Goal: Task Accomplishment & Management: Manage account settings

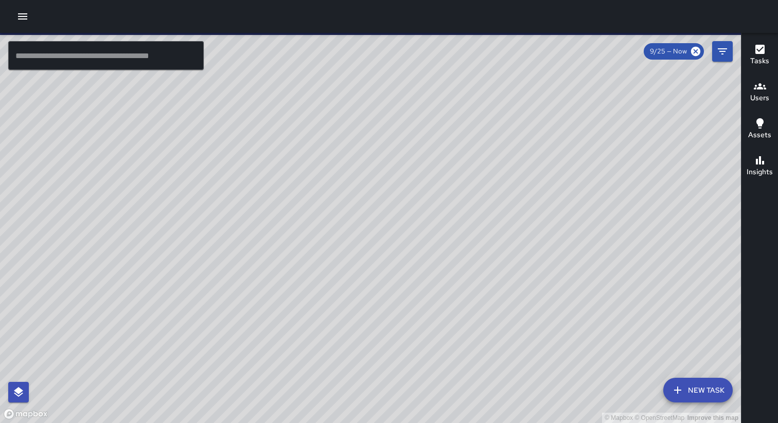
click at [22, 19] on icon "button" at bounding box center [22, 16] width 9 height 6
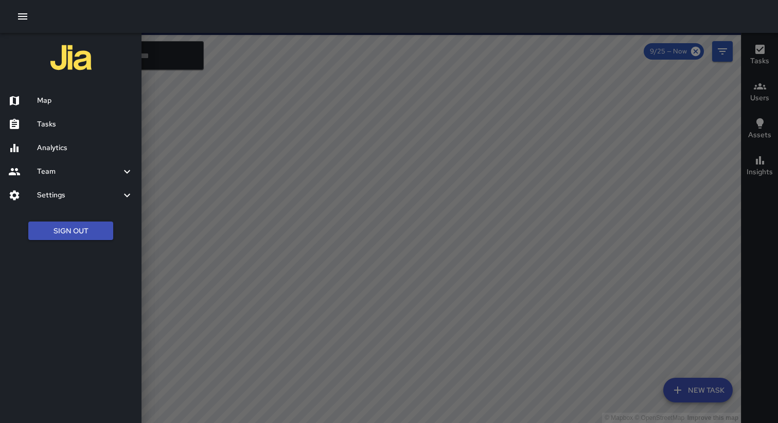
click at [77, 235] on button "Sign Out" at bounding box center [70, 231] width 85 height 19
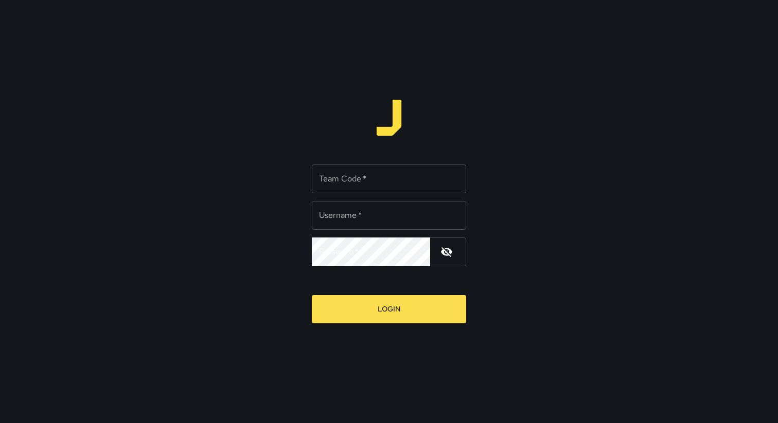
click at [338, 178] on div "Team Code   * Team Code   *" at bounding box center [389, 179] width 154 height 29
type input "*****"
type input "**********"
click at [312, 295] on button "Login" at bounding box center [389, 309] width 154 height 28
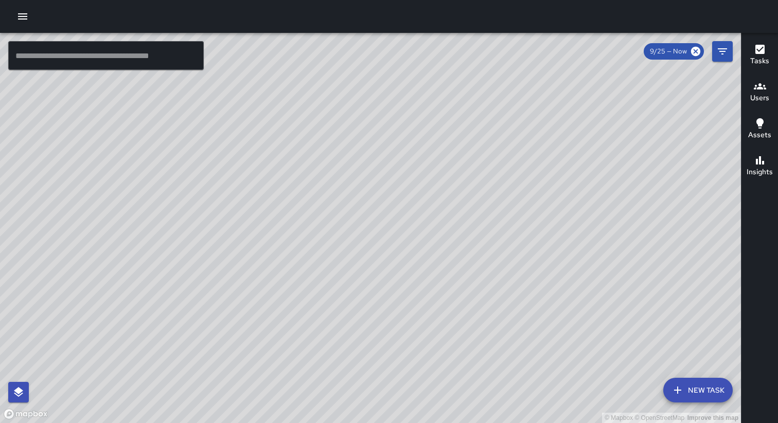
click at [21, 15] on icon "button" at bounding box center [22, 16] width 12 height 12
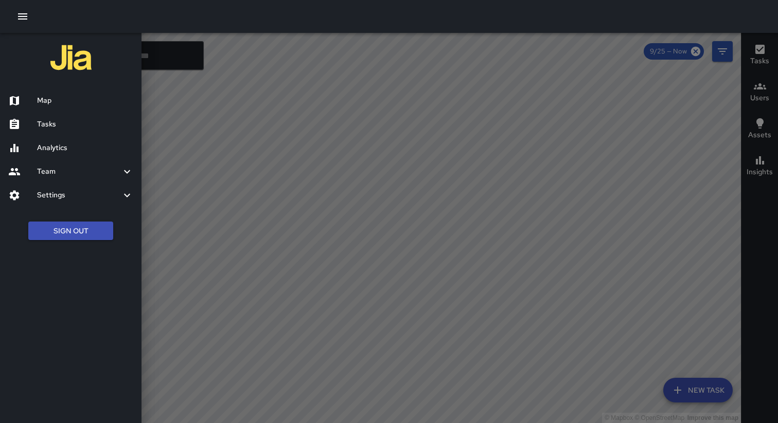
click at [100, 197] on h6 "Settings" at bounding box center [79, 195] width 84 height 11
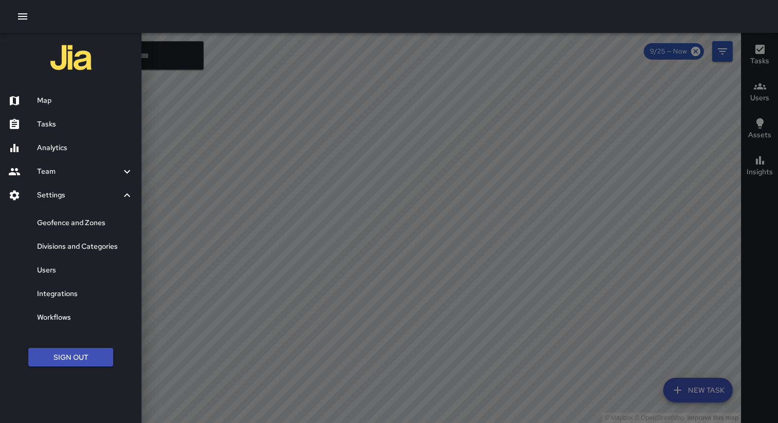
click at [55, 102] on h6 "Map" at bounding box center [85, 100] width 96 height 11
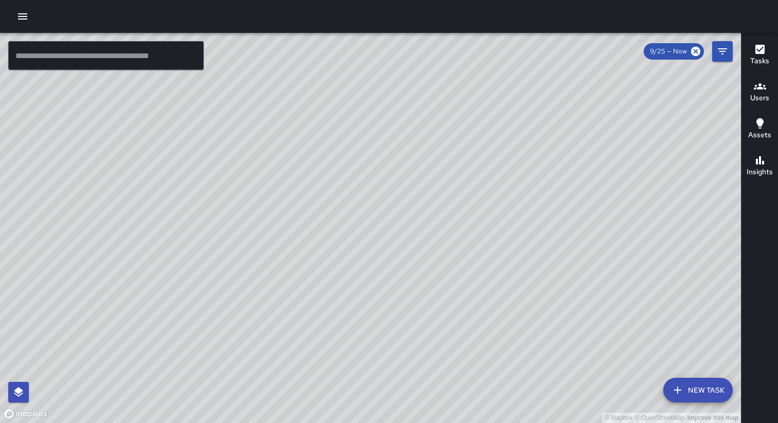
click at [23, 19] on icon "button" at bounding box center [22, 16] width 9 height 6
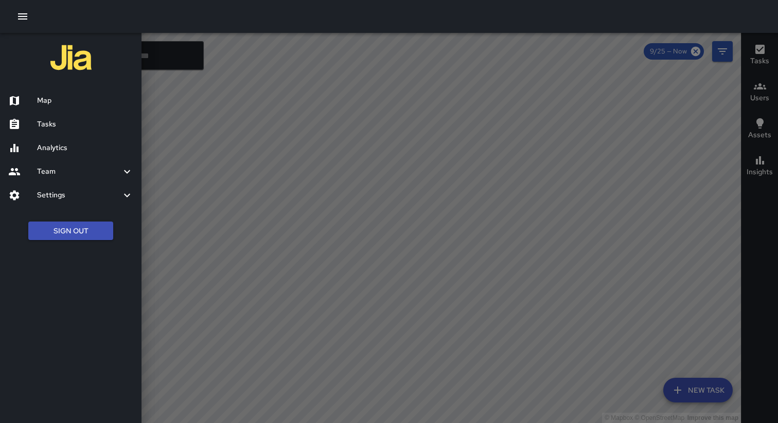
click at [76, 234] on button "Sign Out" at bounding box center [70, 231] width 85 height 19
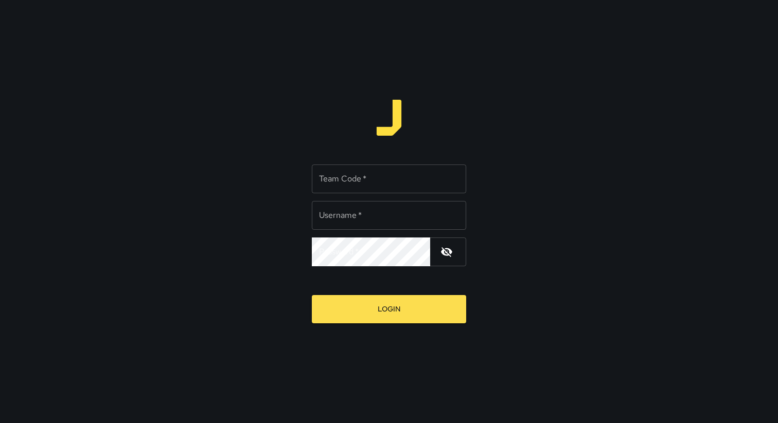
click at [347, 175] on div "Team Code   * Team Code   *" at bounding box center [389, 179] width 154 height 29
type input "*****"
type input "**********"
click at [312, 295] on button "Login" at bounding box center [389, 309] width 154 height 28
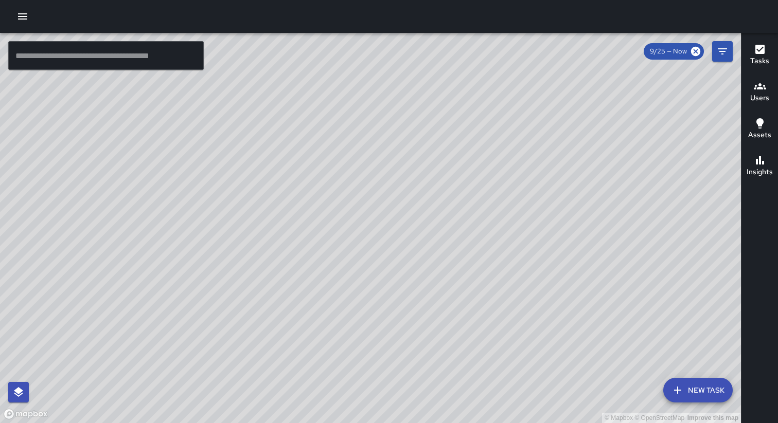
click at [19, 15] on icon "button" at bounding box center [22, 16] width 12 height 12
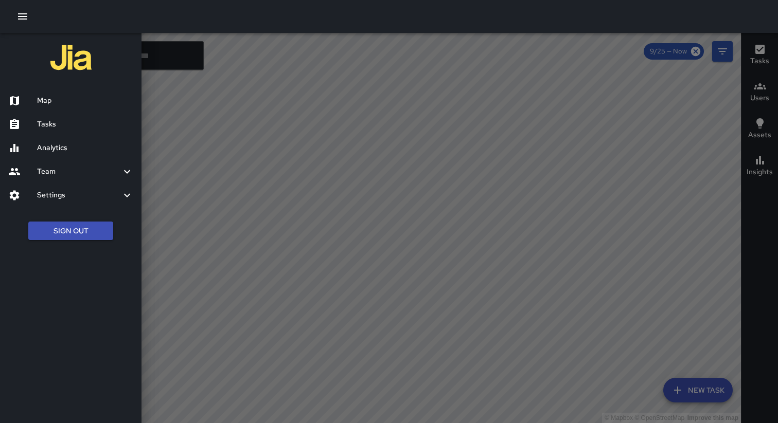
click at [53, 150] on h6 "Analytics" at bounding box center [85, 147] width 96 height 11
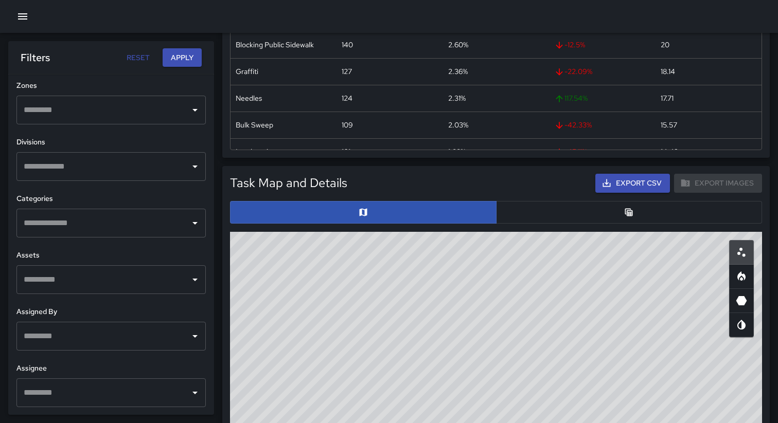
scroll to position [469, 0]
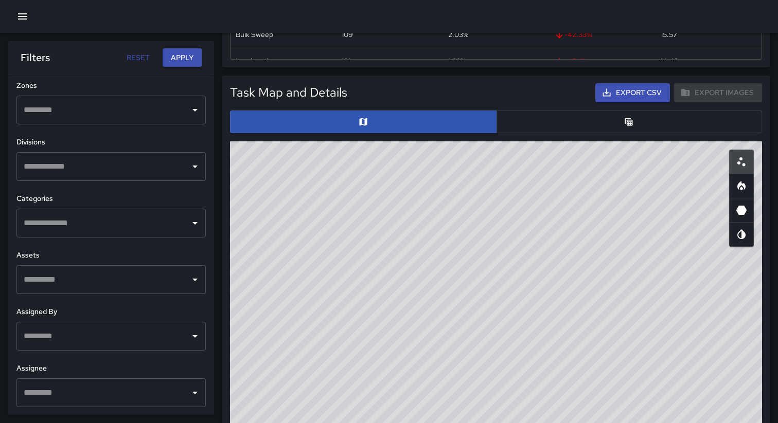
click at [563, 120] on button "button" at bounding box center [629, 122] width 266 height 23
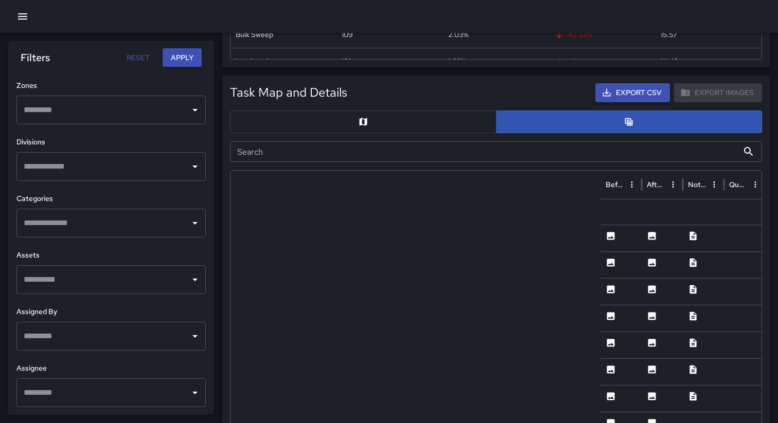
scroll to position [0, 0]
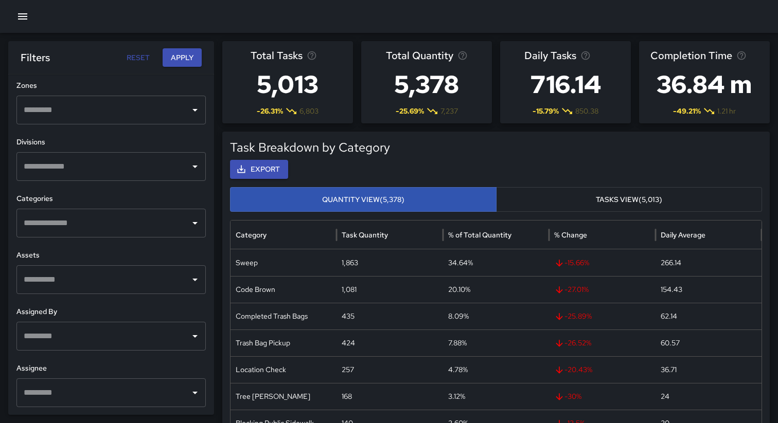
click at [19, 13] on icon "button" at bounding box center [22, 16] width 9 height 6
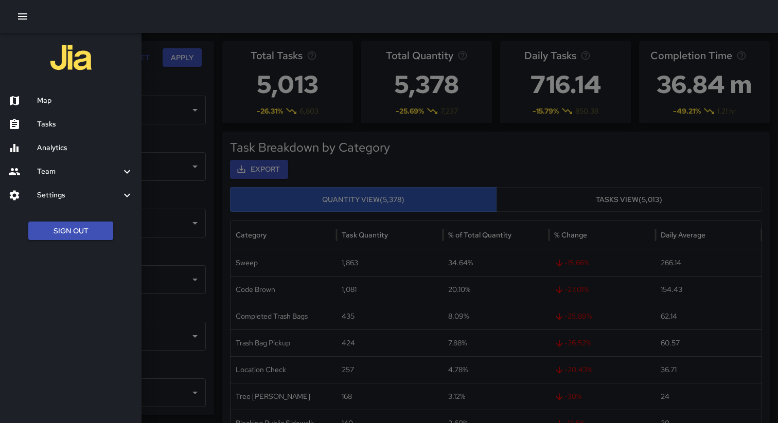
click at [83, 173] on h6 "Team" at bounding box center [79, 171] width 84 height 11
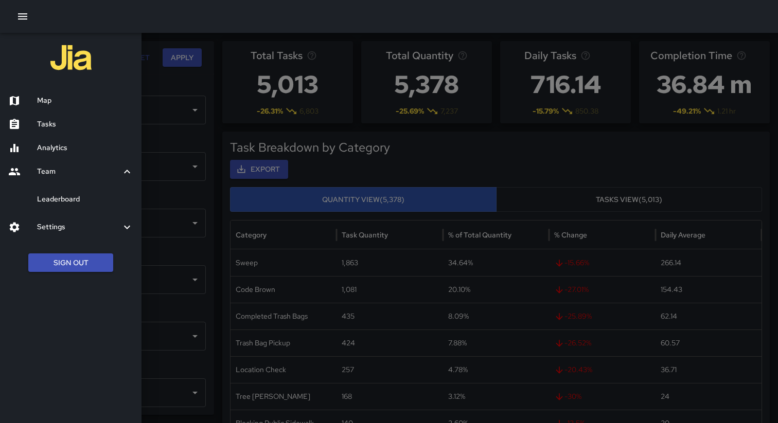
click at [79, 195] on h6 "Leaderboard" at bounding box center [85, 199] width 96 height 11
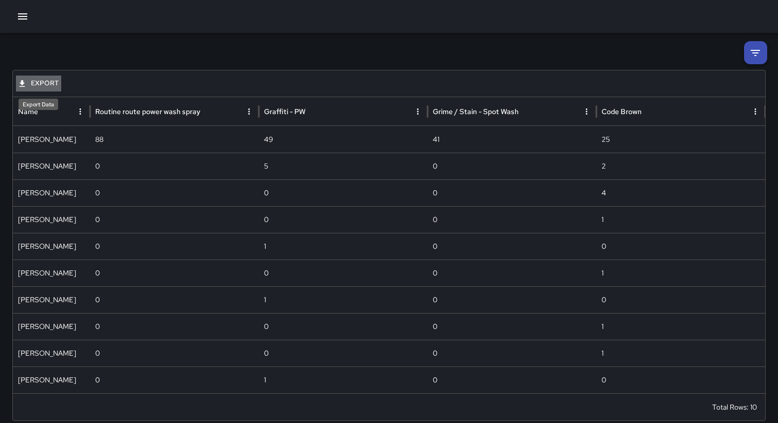
click at [45, 83] on button "Export" at bounding box center [38, 84] width 45 height 16
click at [141, 79] on div at bounding box center [389, 211] width 778 height 423
click at [45, 80] on button "Export" at bounding box center [38, 84] width 45 height 16
click at [45, 106] on li "Print" at bounding box center [57, 105] width 82 height 19
click at [756, 50] on icon at bounding box center [754, 53] width 9 height 6
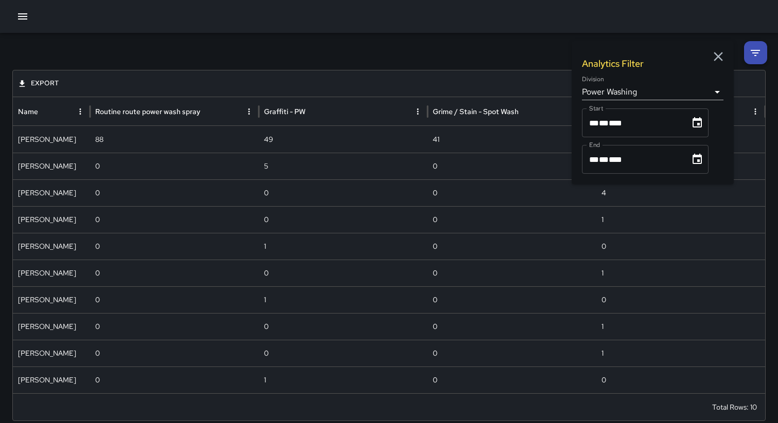
click at [653, 92] on body "**********" at bounding box center [389, 214] width 778 height 429
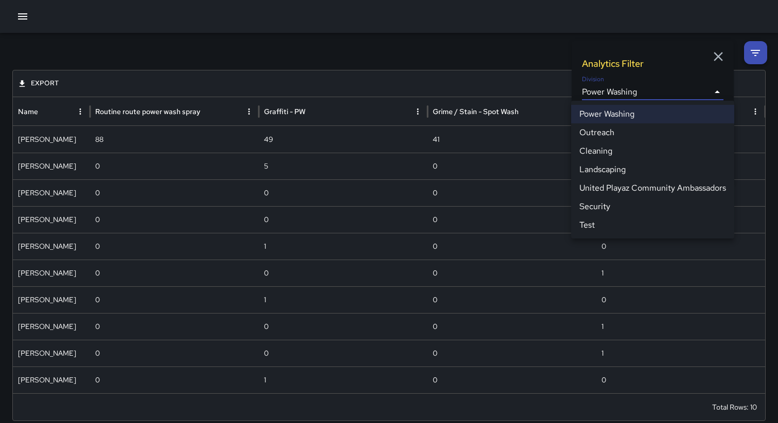
click at [634, 149] on li "Cleaning" at bounding box center [652, 151] width 163 height 19
type input "**********"
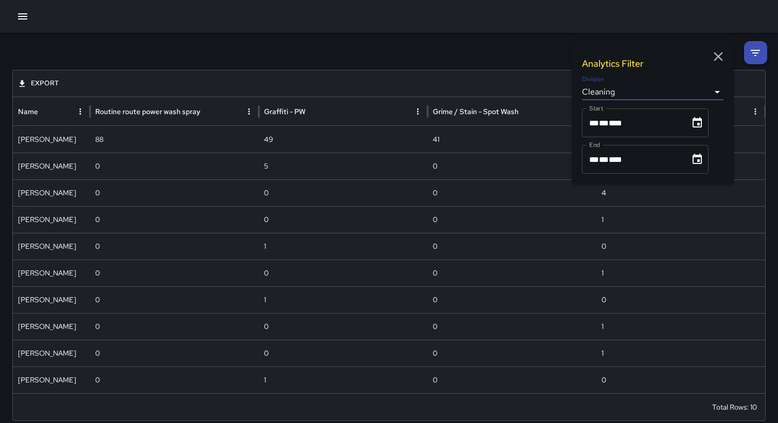
click at [457, 73] on div "Export" at bounding box center [389, 83] width 752 height 27
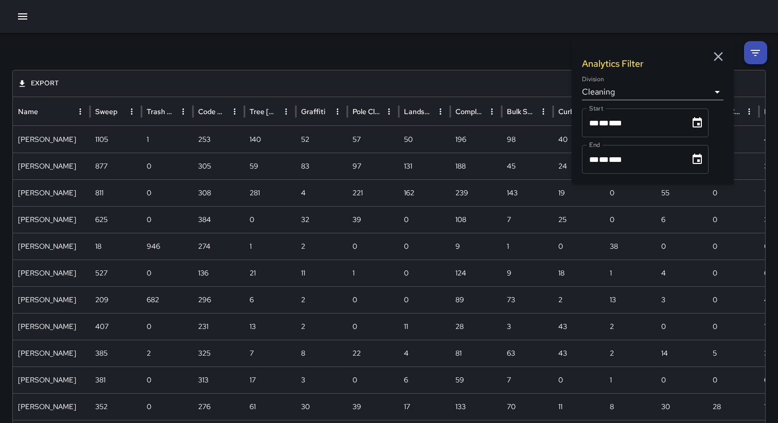
click at [721, 64] on icon "button" at bounding box center [717, 56] width 15 height 15
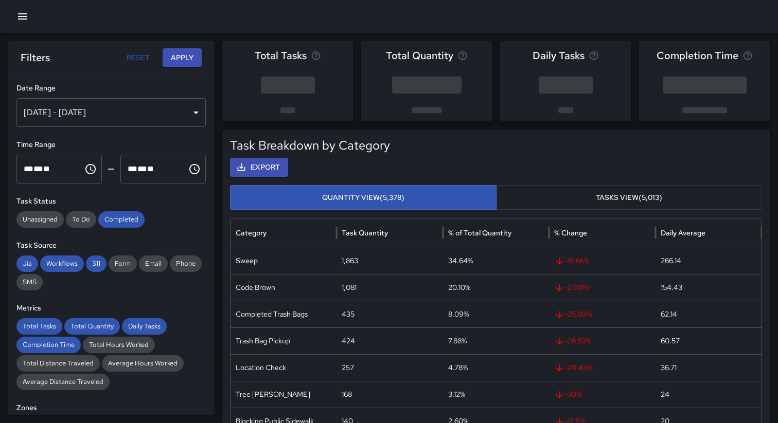
click at [21, 16] on icon "button" at bounding box center [22, 16] width 9 height 6
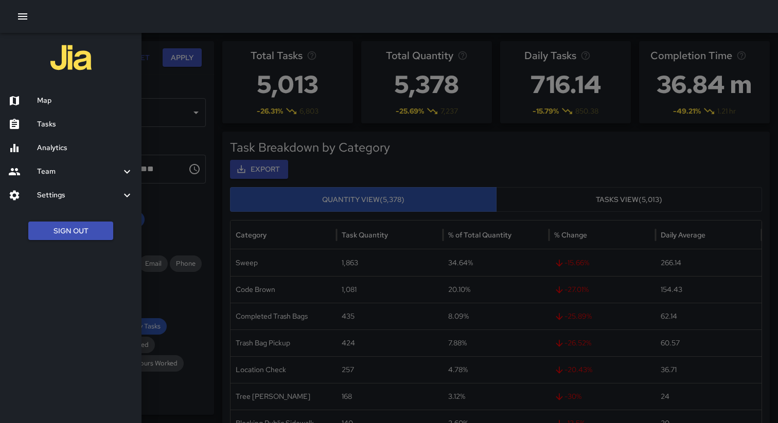
click at [69, 192] on h6 "Settings" at bounding box center [79, 195] width 84 height 11
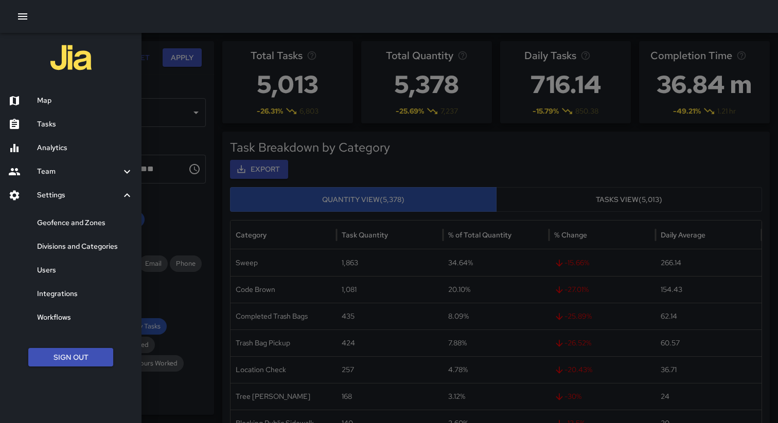
click at [69, 223] on h6 "Geofence and Zones" at bounding box center [85, 223] width 96 height 11
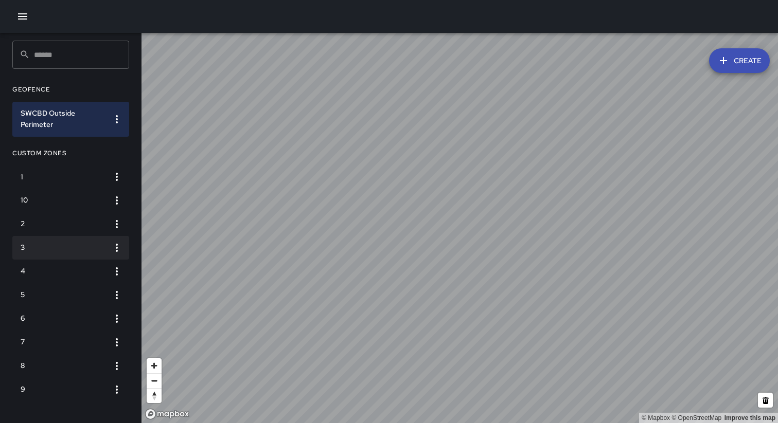
click at [68, 240] on li "3" at bounding box center [70, 248] width 117 height 24
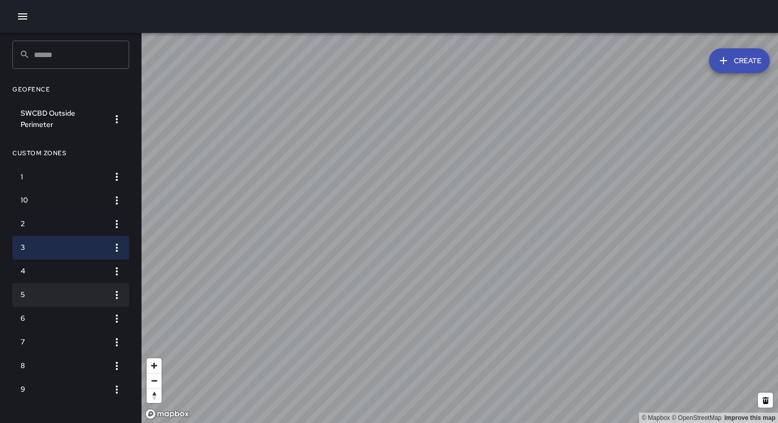
click at [67, 299] on h6 "5" at bounding box center [63, 295] width 84 height 11
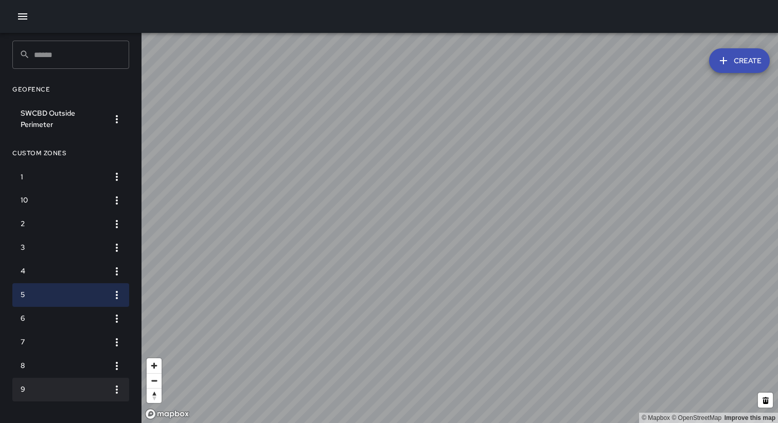
click at [63, 384] on li "9" at bounding box center [70, 390] width 117 height 24
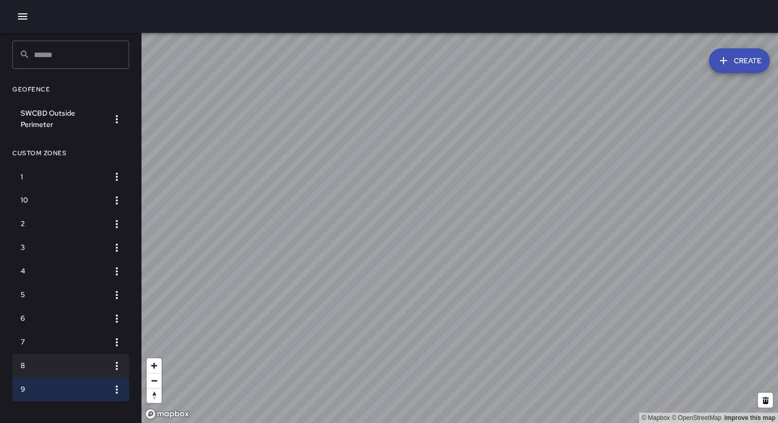
click at [63, 356] on li "8" at bounding box center [70, 366] width 117 height 24
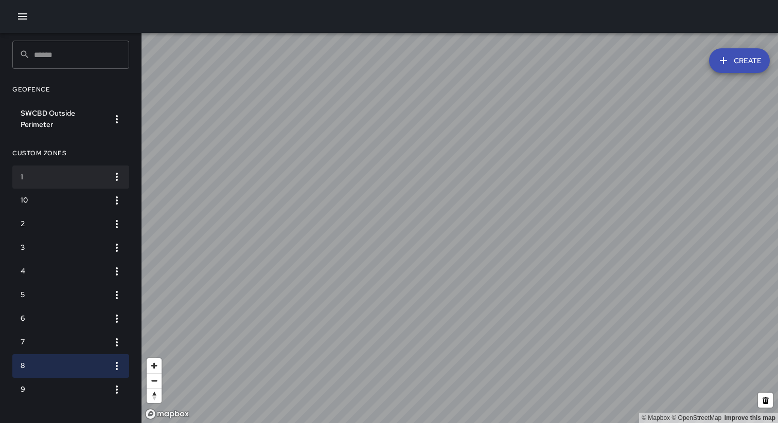
click at [49, 170] on li "1" at bounding box center [70, 178] width 117 height 24
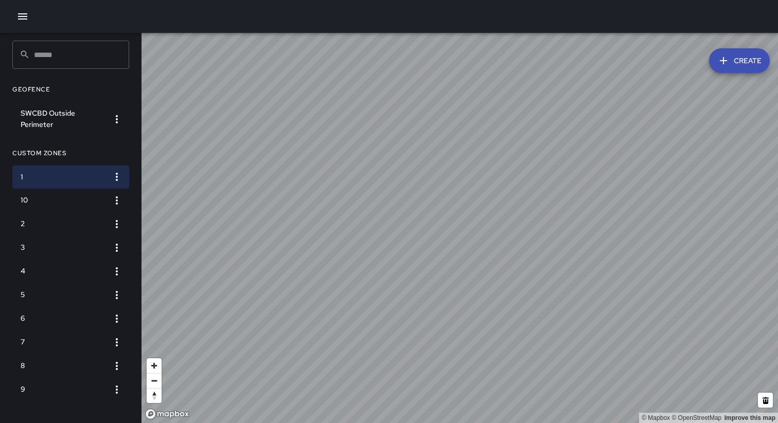
click at [20, 15] on icon "button" at bounding box center [22, 16] width 12 height 12
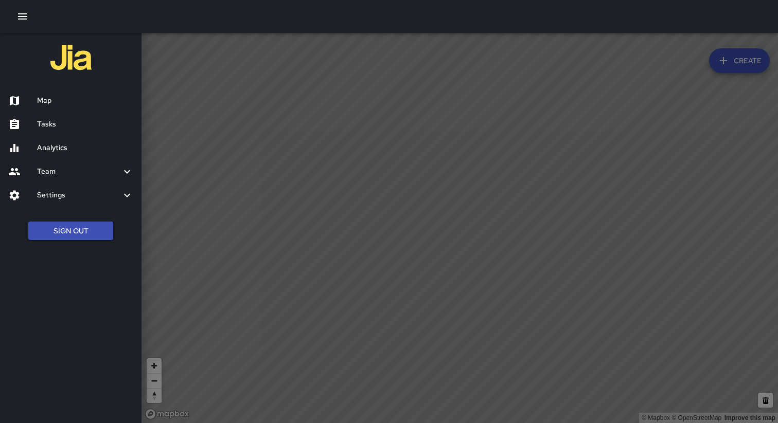
click at [81, 173] on h6 "Team" at bounding box center [79, 171] width 84 height 11
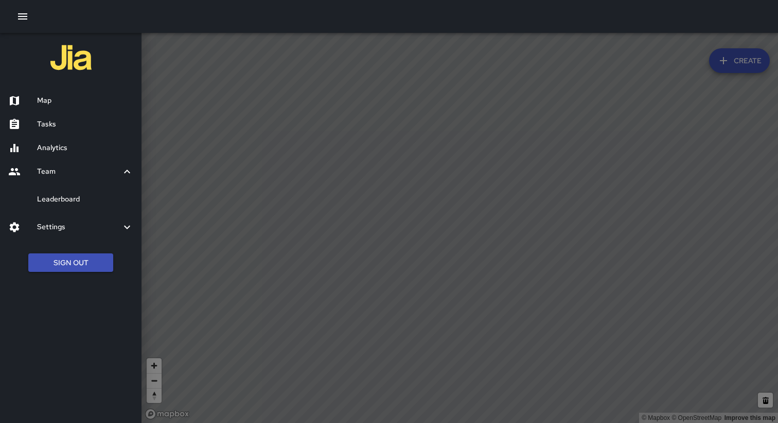
click at [98, 235] on div "Settings" at bounding box center [70, 227] width 141 height 24
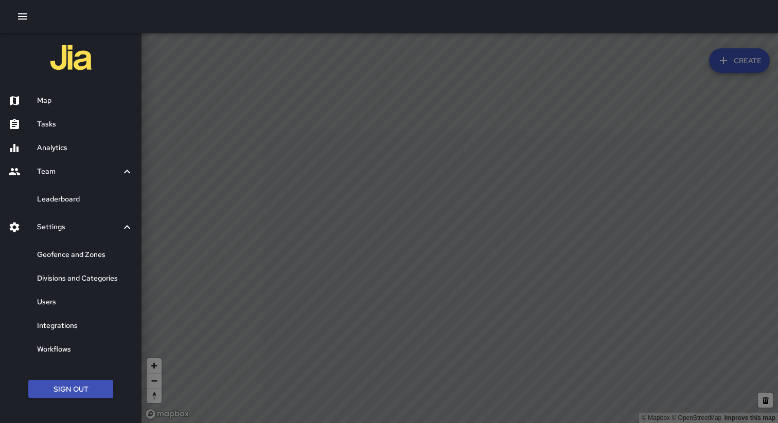
click at [92, 274] on h6 "Divisions and Categories" at bounding box center [85, 278] width 96 height 11
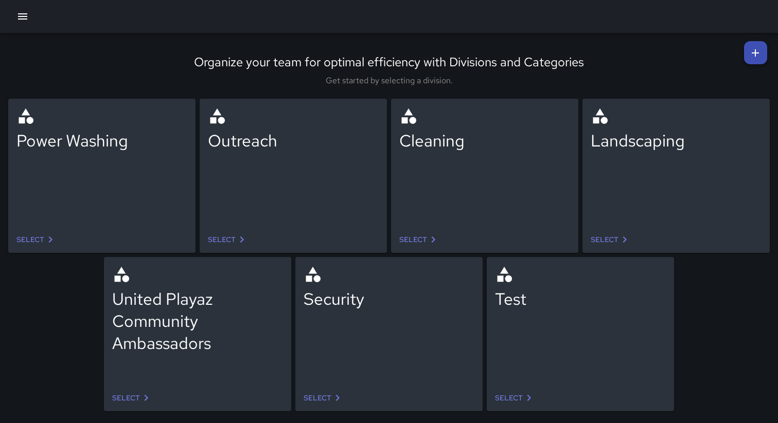
scroll to position [1, 0]
click at [757, 51] on icon at bounding box center [754, 52] width 7 height 7
click at [421, 236] on link "Select" at bounding box center [419, 239] width 48 height 19
click at [417, 235] on link "Select" at bounding box center [419, 239] width 48 height 19
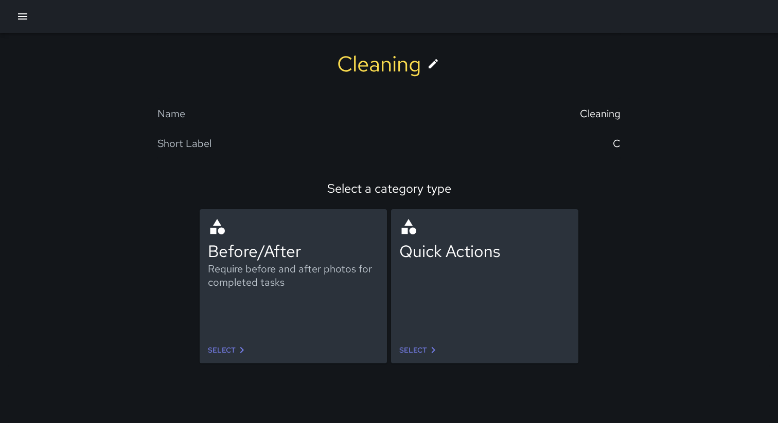
click at [224, 351] on link "Select" at bounding box center [228, 350] width 48 height 19
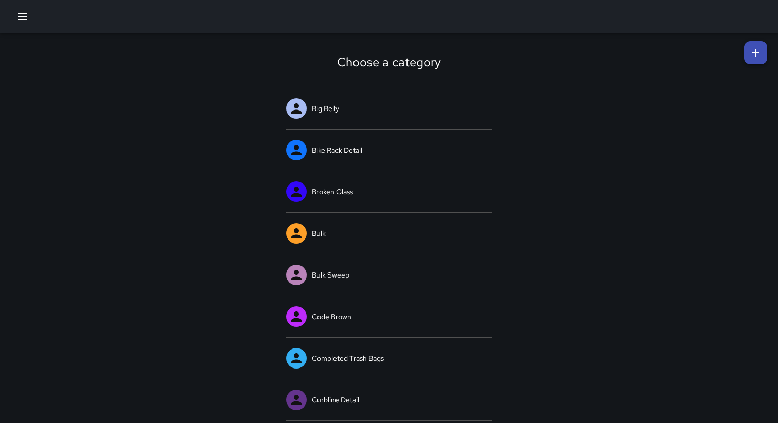
click at [750, 53] on icon at bounding box center [755, 53] width 12 height 12
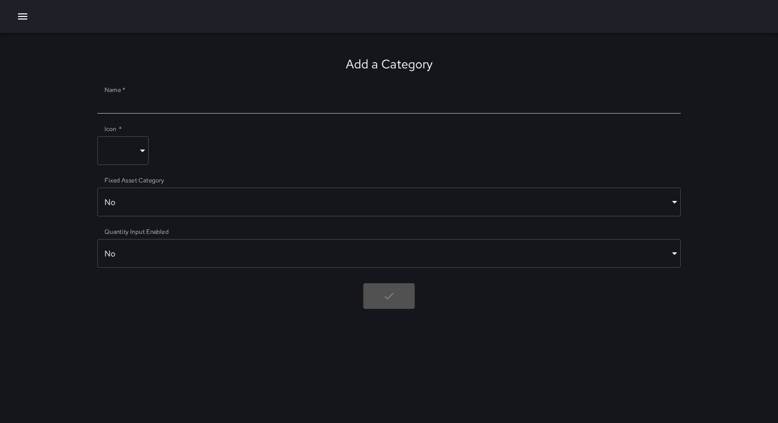
click at [411, 106] on input "Name   *" at bounding box center [388, 105] width 583 height 16
click at [375, 297] on button "button" at bounding box center [388, 296] width 51 height 26
type input "*********"
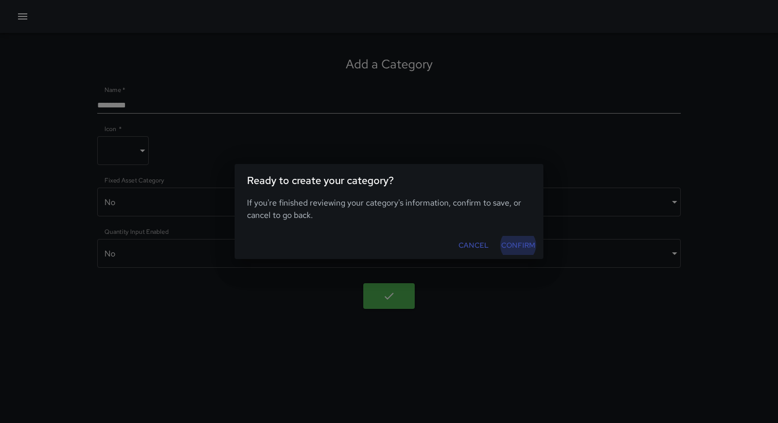
click at [520, 240] on button "Confirm" at bounding box center [518, 245] width 42 height 19
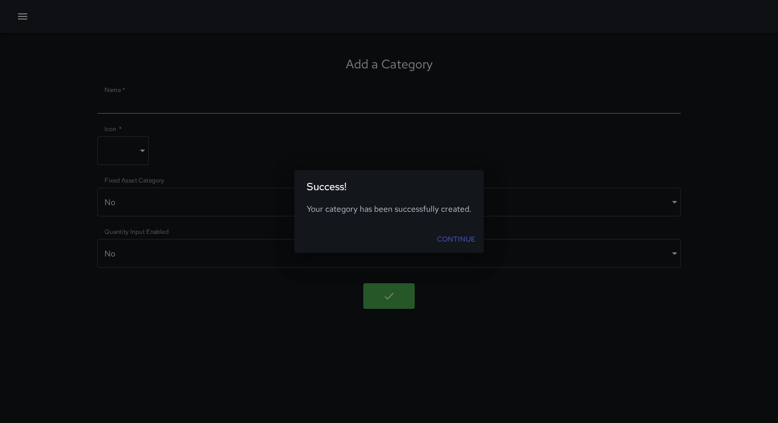
click at [458, 239] on link "Continue" at bounding box center [455, 239] width 47 height 19
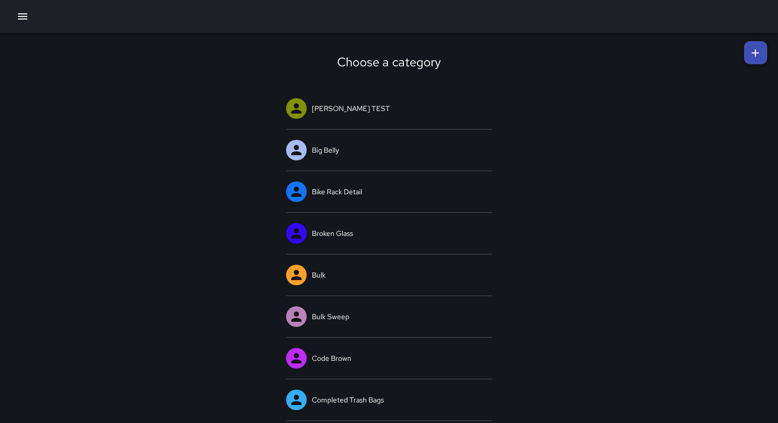
click at [755, 54] on icon at bounding box center [754, 52] width 7 height 7
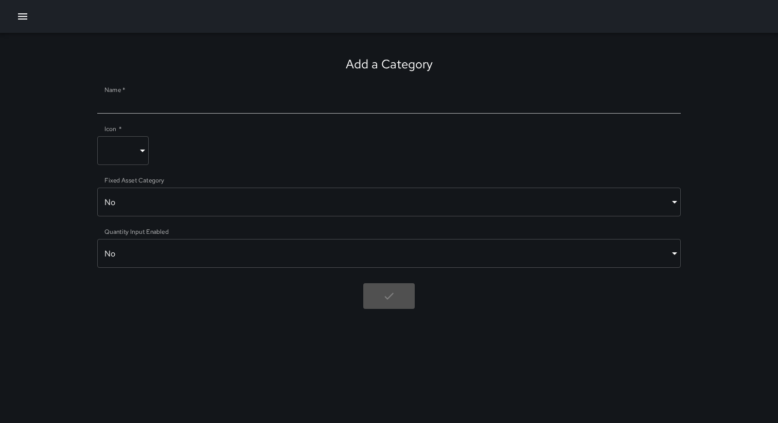
click at [569, 66] on div "Add a Category Name   * Icon   * ​ ​ Fixed Asset Category No ***** ​ Quantity I…" at bounding box center [389, 182] width 778 height 299
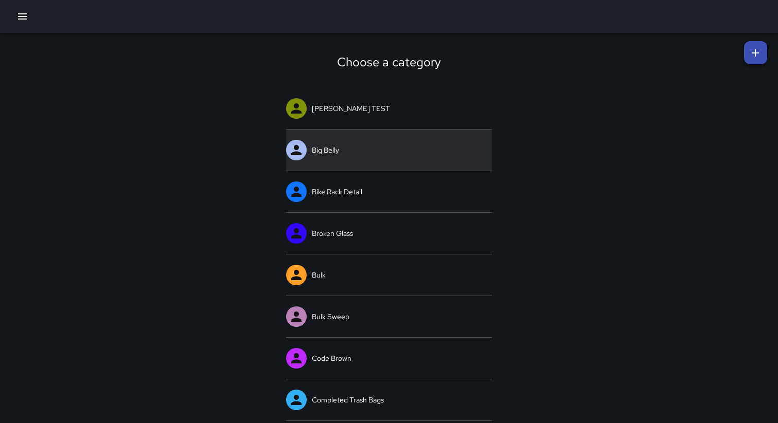
click at [410, 153] on link "Big Belly" at bounding box center [389, 150] width 206 height 41
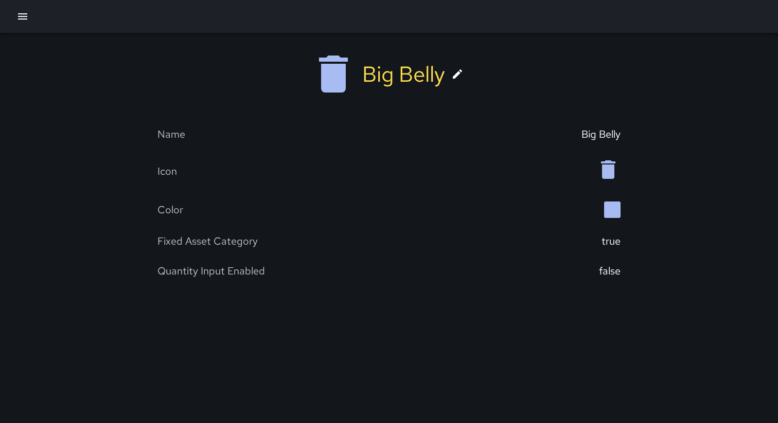
click at [456, 80] on link at bounding box center [457, 74] width 25 height 25
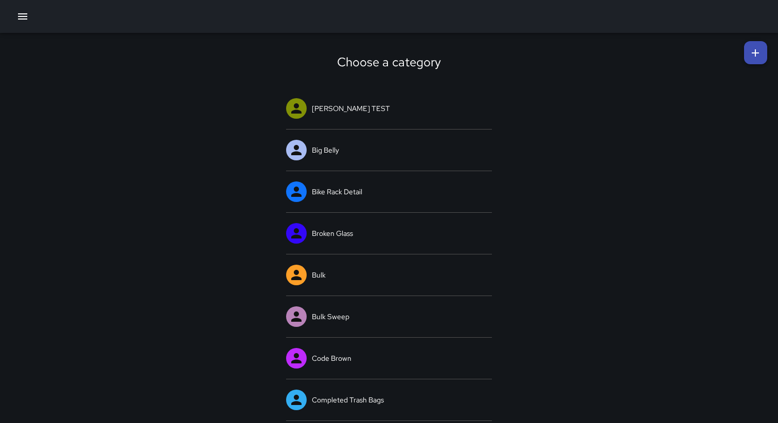
click at [20, 15] on icon "button" at bounding box center [22, 16] width 12 height 12
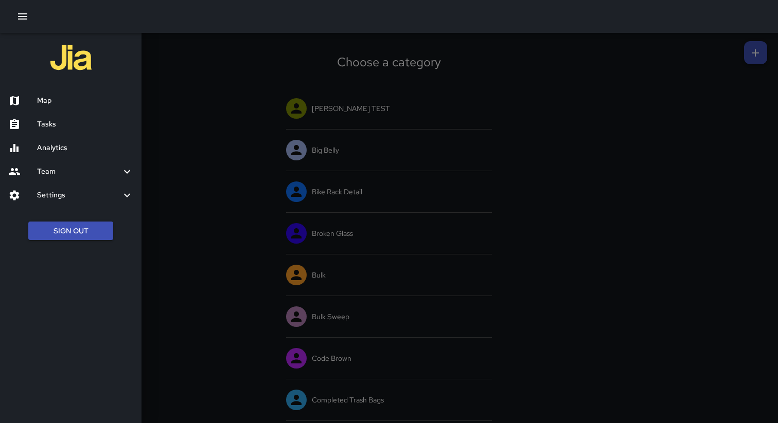
click at [110, 199] on h6 "Settings" at bounding box center [79, 195] width 84 height 11
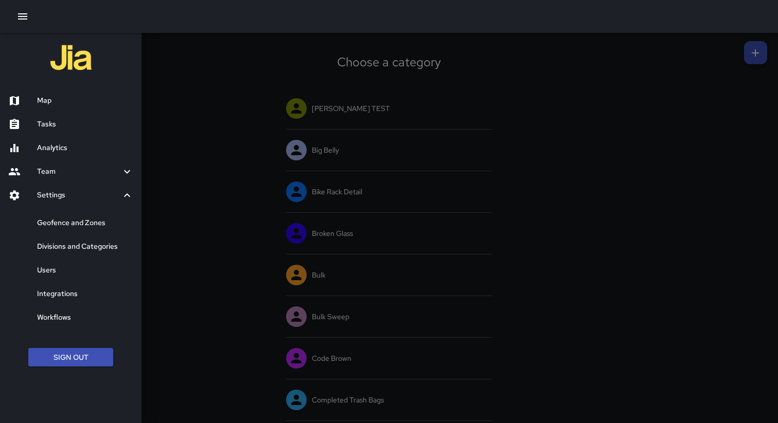
click at [93, 268] on h6 "Users" at bounding box center [85, 270] width 96 height 11
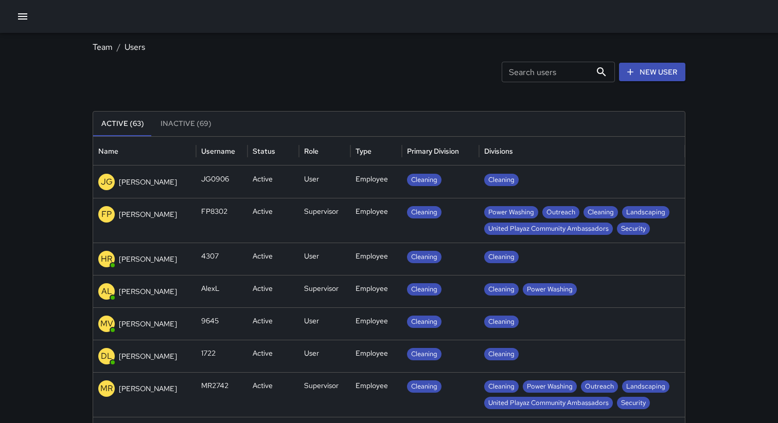
click at [143, 219] on p "Femi Pai" at bounding box center [148, 214] width 58 height 10
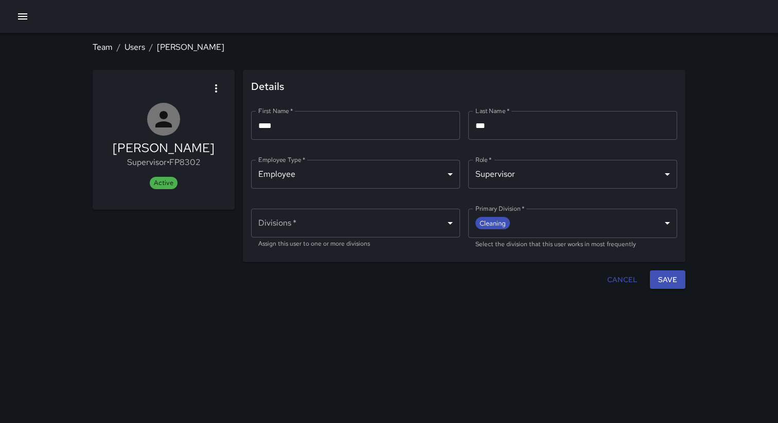
type input "**********"
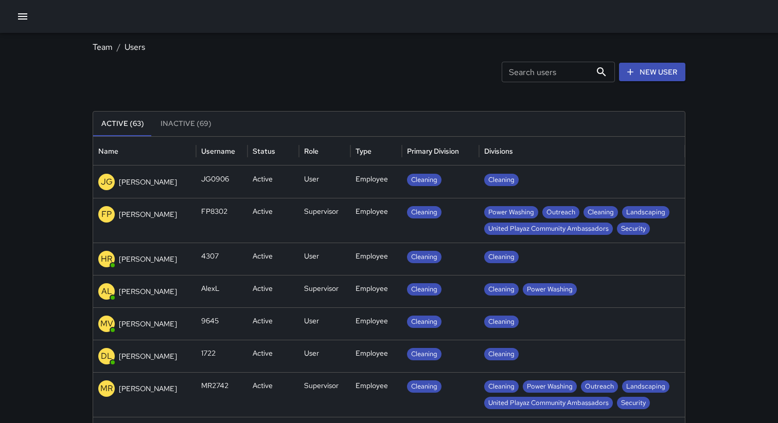
click at [16, 12] on icon "button" at bounding box center [22, 16] width 12 height 12
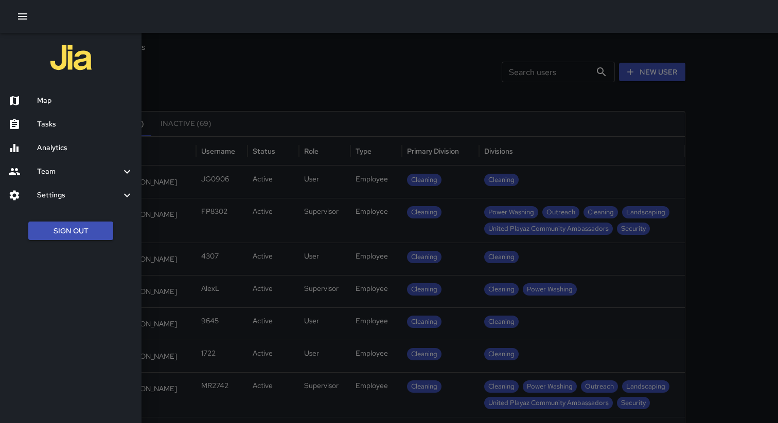
click at [59, 194] on h6 "Settings" at bounding box center [79, 195] width 84 height 11
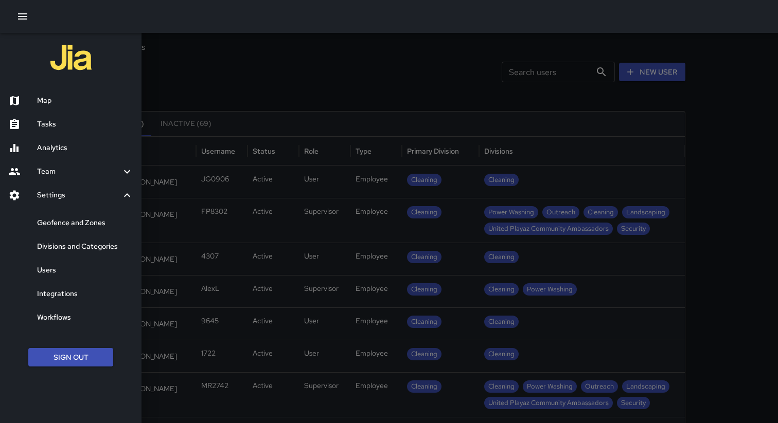
click at [70, 295] on h6 "Integrations" at bounding box center [85, 293] width 96 height 11
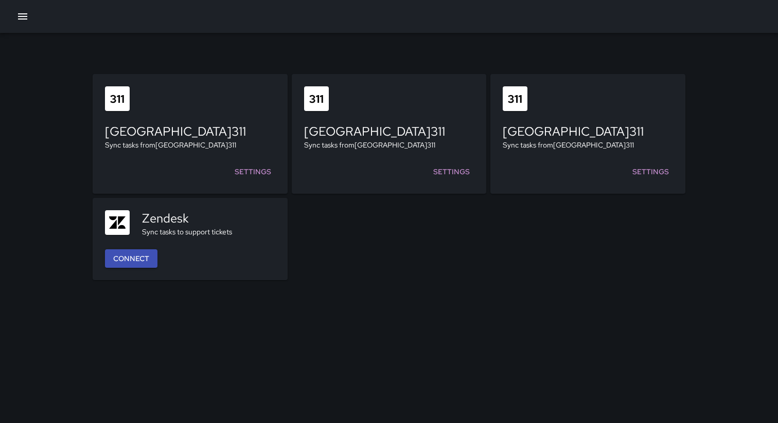
click at [449, 163] on link "Settings" at bounding box center [451, 172] width 45 height 19
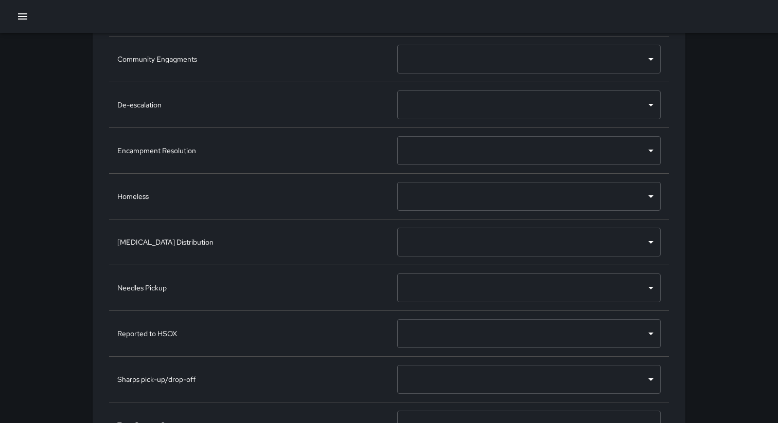
scroll to position [807, 0]
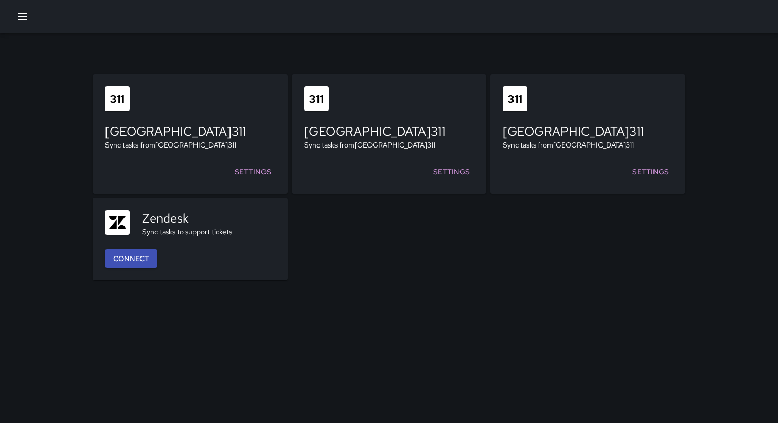
click at [22, 19] on icon "button" at bounding box center [22, 16] width 9 height 6
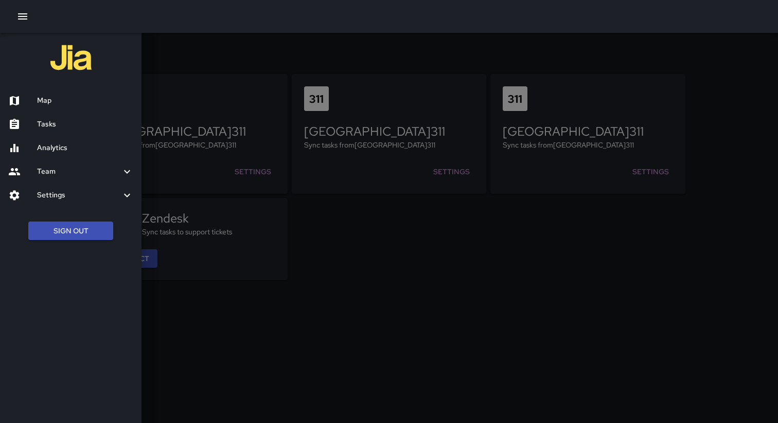
click at [70, 195] on h6 "Settings" at bounding box center [79, 195] width 84 height 11
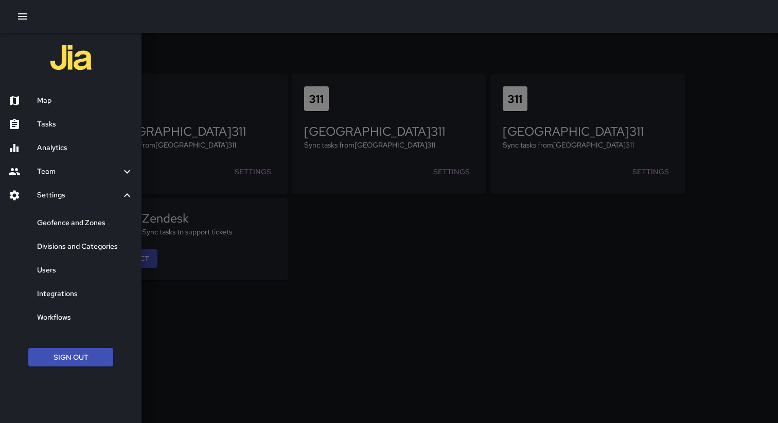
click at [73, 317] on h6 "Workflows" at bounding box center [85, 317] width 96 height 11
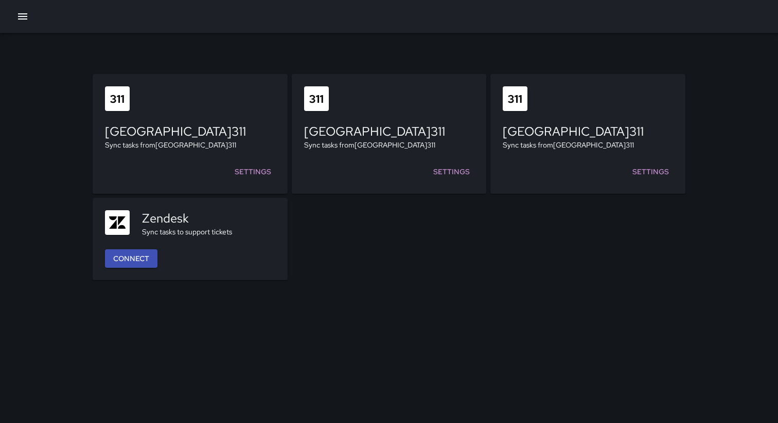
click at [24, 20] on icon "button" at bounding box center [22, 16] width 12 height 12
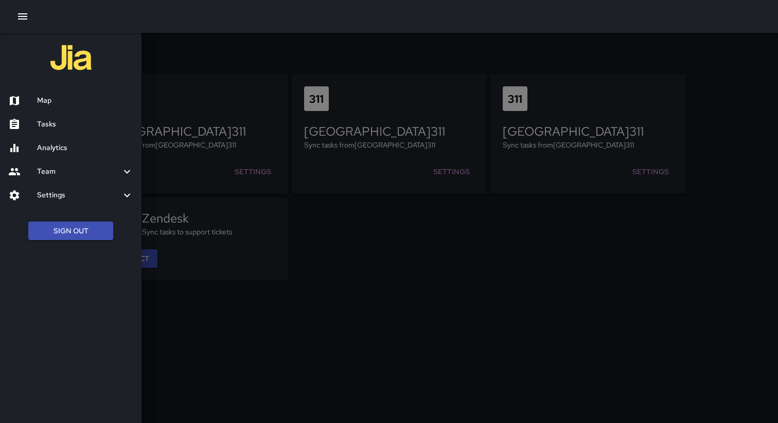
click at [63, 127] on h6 "Tasks" at bounding box center [85, 124] width 96 height 11
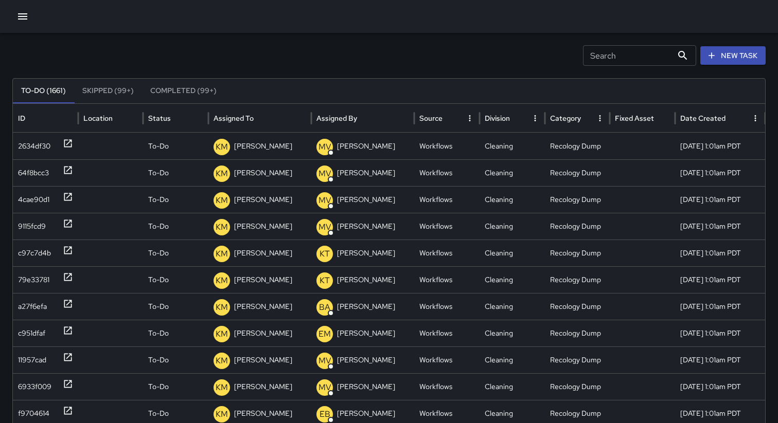
scroll to position [32, 0]
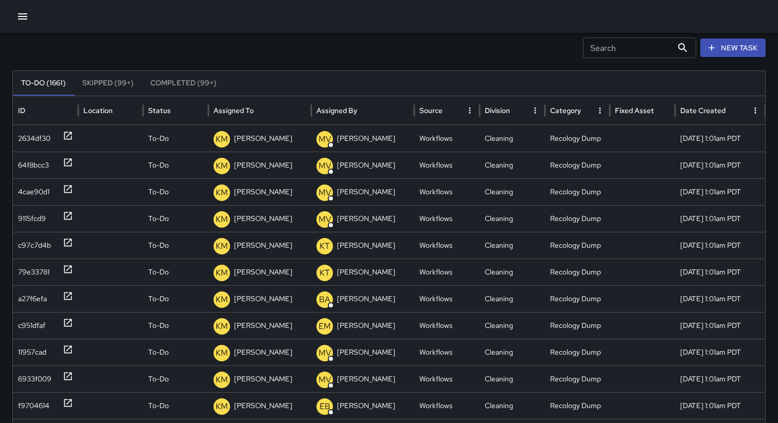
click at [747, 48] on button "New Task" at bounding box center [732, 48] width 65 height 19
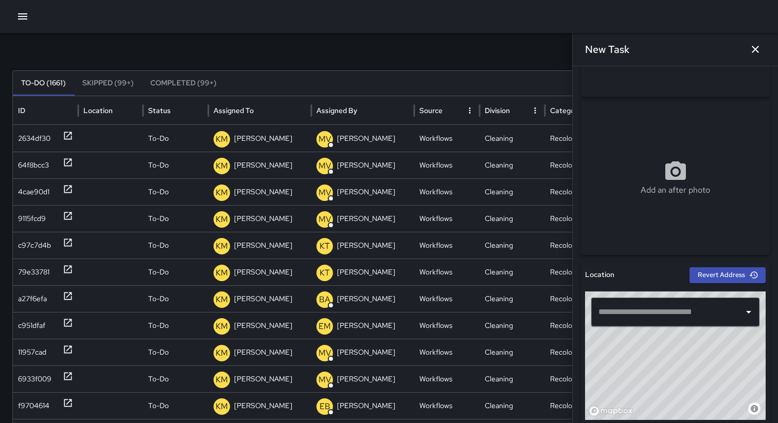
scroll to position [14, 0]
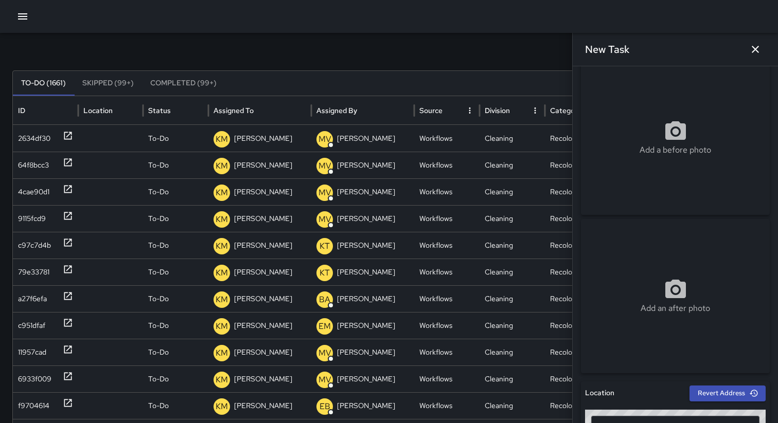
click at [756, 49] on icon "button" at bounding box center [755, 49] width 12 height 12
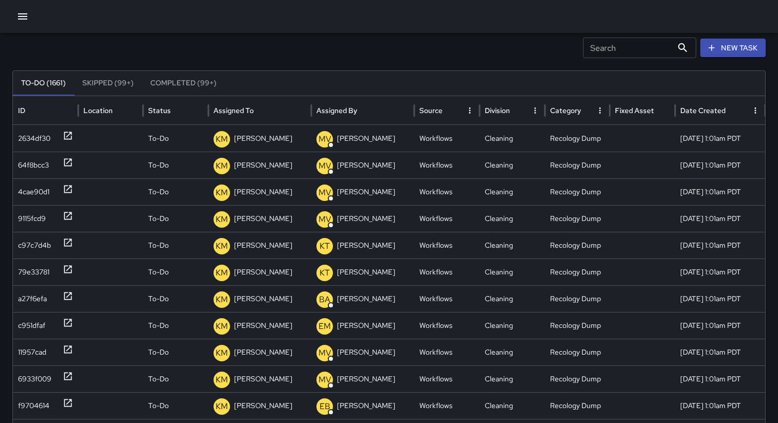
click at [397, 49] on div "Search Search New Task" at bounding box center [388, 48] width 753 height 21
click at [118, 85] on button "Skipped (99+)" at bounding box center [108, 83] width 68 height 25
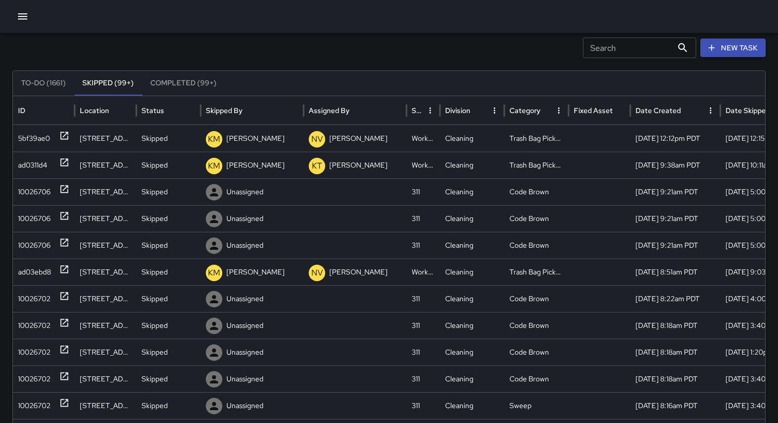
click at [165, 88] on button "Completed (99+)" at bounding box center [183, 83] width 83 height 25
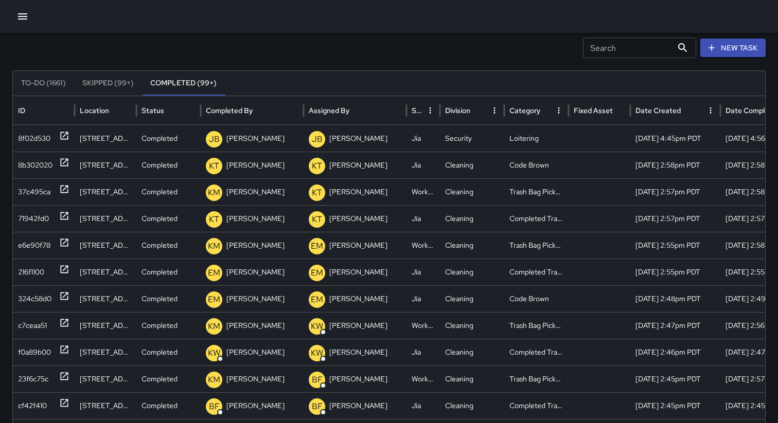
click at [38, 79] on button "To-Do (1661)" at bounding box center [43, 83] width 61 height 25
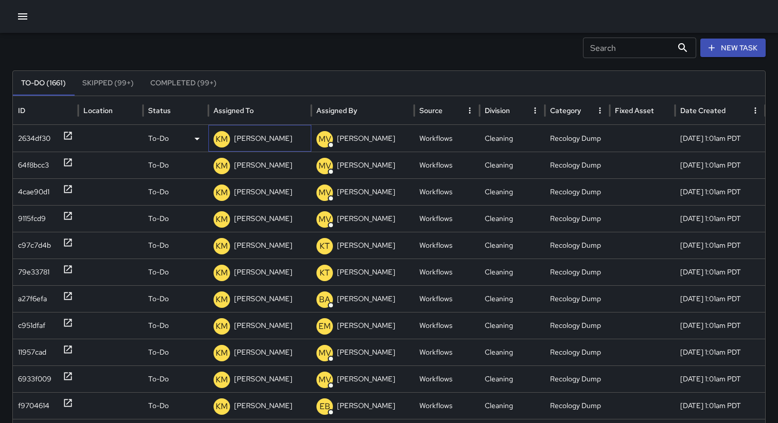
click at [263, 139] on p "Ken McCarter" at bounding box center [263, 138] width 58 height 26
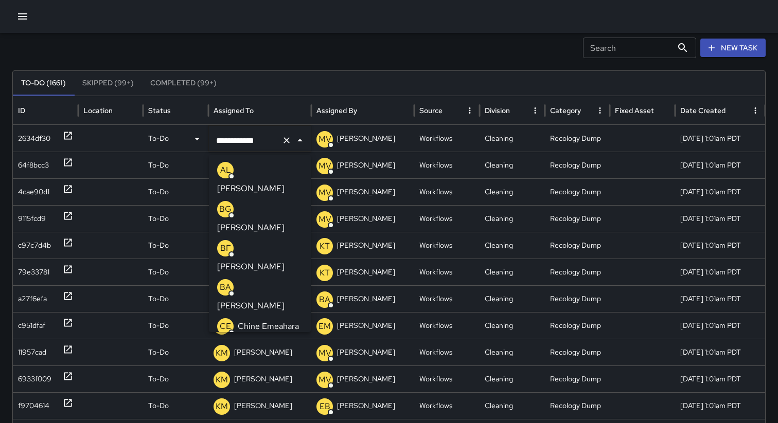
scroll to position [1168, 0]
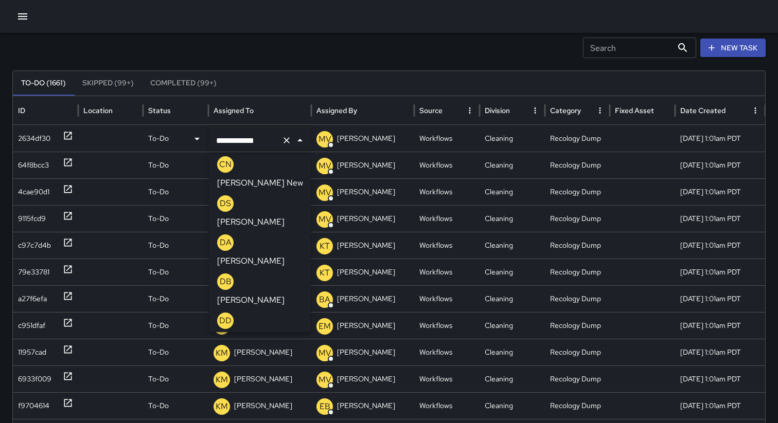
click at [259, 60] on div "**********" at bounding box center [389, 293] width 778 height 584
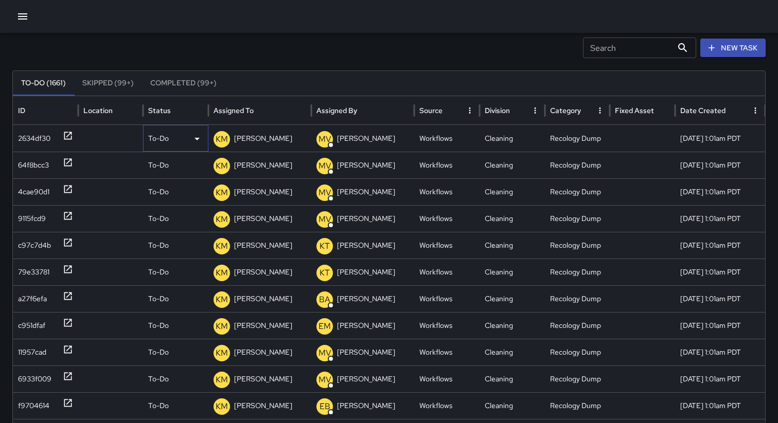
click at [158, 146] on p "To-Do" at bounding box center [158, 138] width 21 height 26
click at [127, 68] on div at bounding box center [389, 211] width 778 height 423
click at [113, 90] on button "Skipped (99+)" at bounding box center [108, 83] width 68 height 25
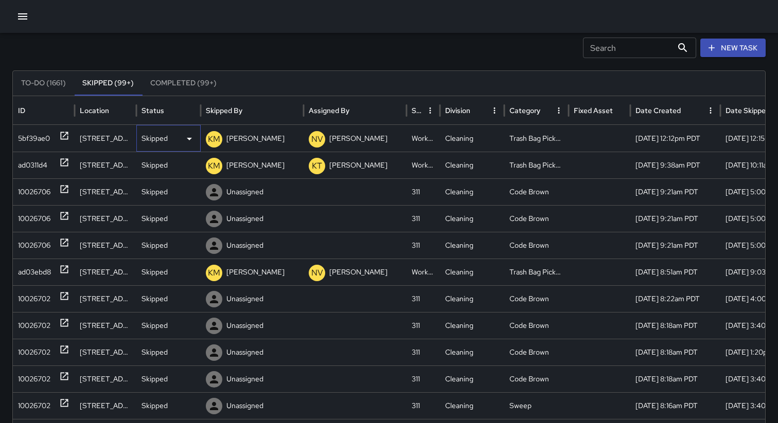
click at [154, 132] on p "Skipped" at bounding box center [154, 138] width 26 height 26
click at [154, 132] on div at bounding box center [389, 211] width 778 height 423
click at [172, 81] on button "Completed (99+)" at bounding box center [183, 83] width 83 height 25
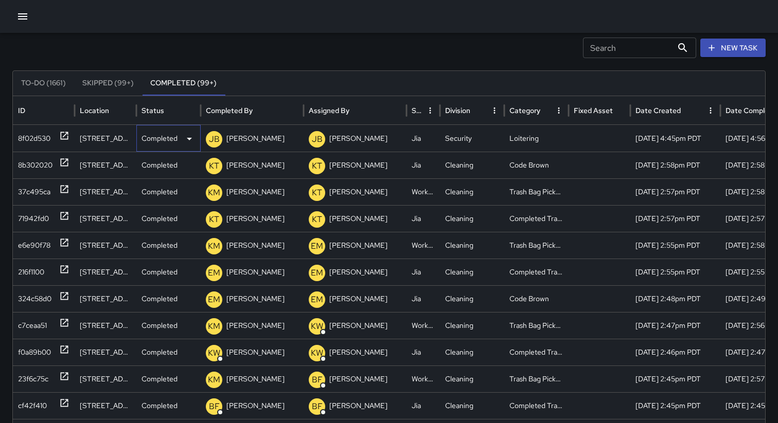
click at [164, 142] on p "Completed" at bounding box center [159, 138] width 36 height 26
click at [139, 51] on div at bounding box center [389, 211] width 778 height 423
click at [65, 55] on div "Search Search New Task" at bounding box center [388, 48] width 753 height 21
click at [20, 13] on icon "button" at bounding box center [22, 16] width 9 height 6
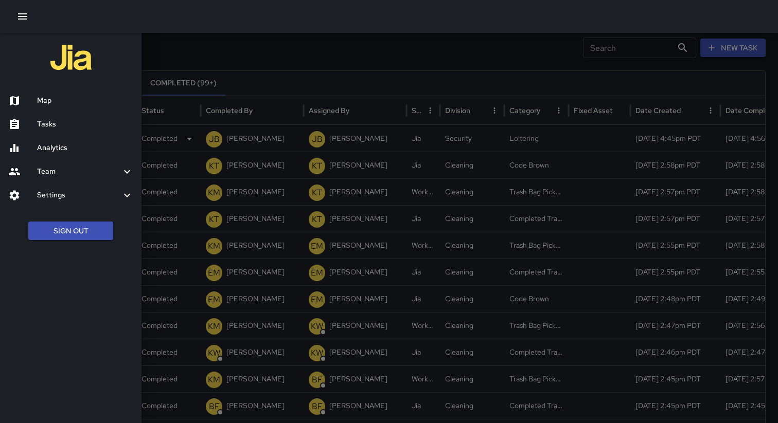
click at [44, 98] on h6 "Map" at bounding box center [85, 100] width 96 height 11
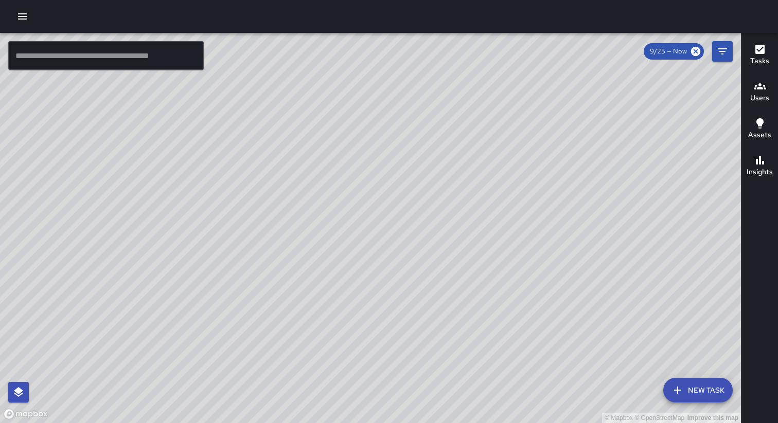
click at [752, 98] on h6 "Users" at bounding box center [759, 98] width 19 height 11
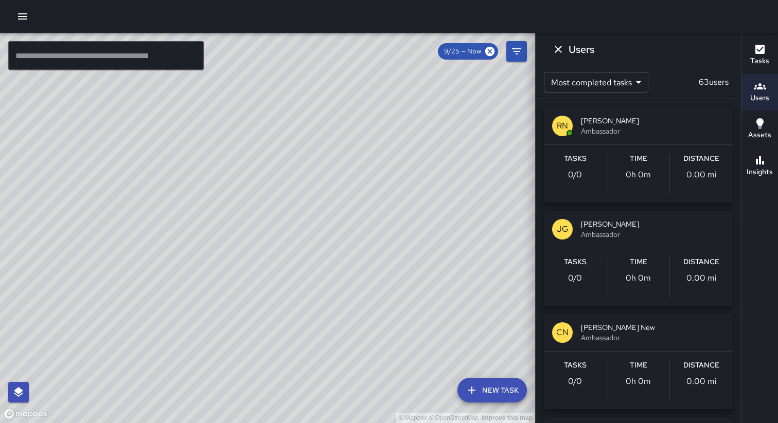
click at [756, 129] on icon "button" at bounding box center [759, 123] width 12 height 12
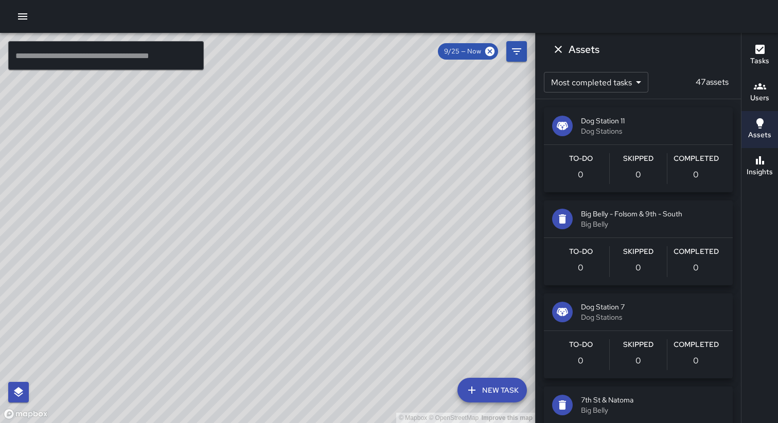
click at [755, 167] on h6 "Insights" at bounding box center [759, 172] width 26 height 11
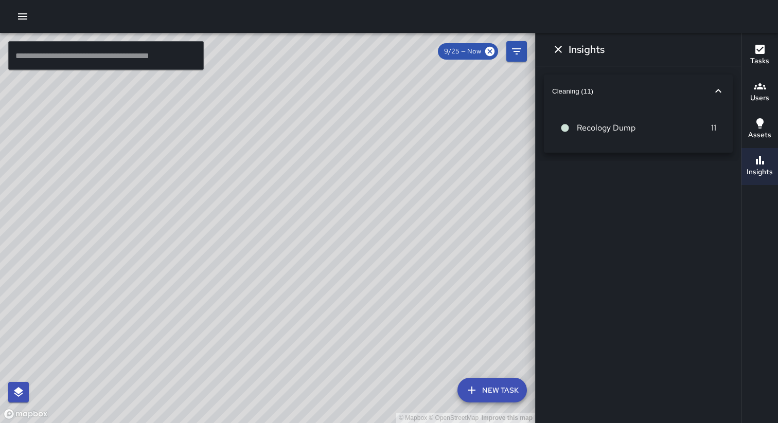
click at [758, 131] on h6 "Assets" at bounding box center [759, 135] width 23 height 11
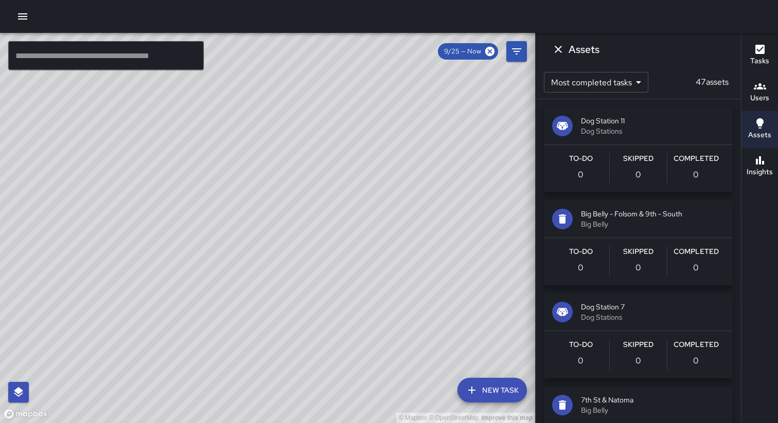
click at [664, 135] on span "Dog Stations" at bounding box center [652, 131] width 143 height 10
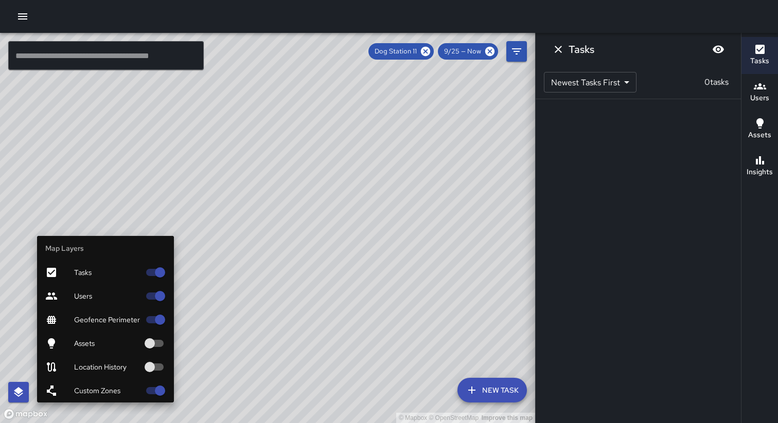
click at [11, 390] on button "button" at bounding box center [18, 392] width 21 height 21
click at [13, 395] on icon "button" at bounding box center [18, 392] width 12 height 12
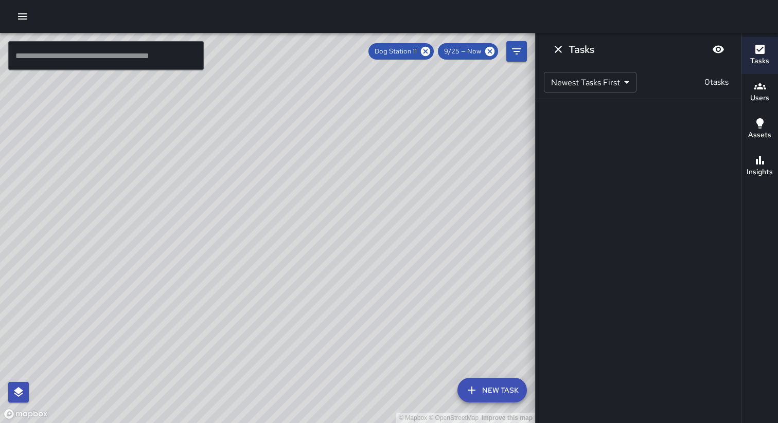
click at [490, 385] on button "New Task" at bounding box center [491, 390] width 69 height 25
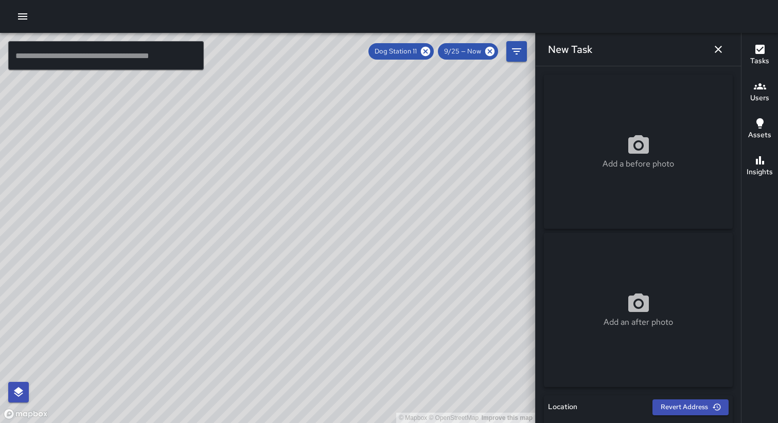
click at [717, 49] on icon "button" at bounding box center [717, 49] width 7 height 7
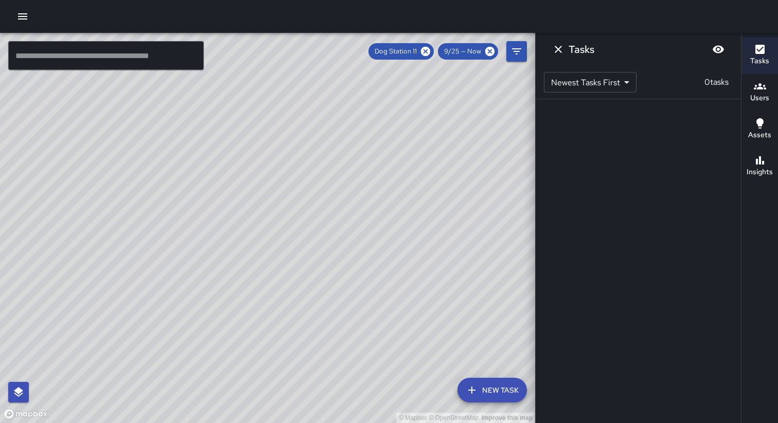
click at [47, 52] on input "text" at bounding box center [105, 55] width 195 height 29
click at [19, 14] on icon "button" at bounding box center [22, 16] width 9 height 6
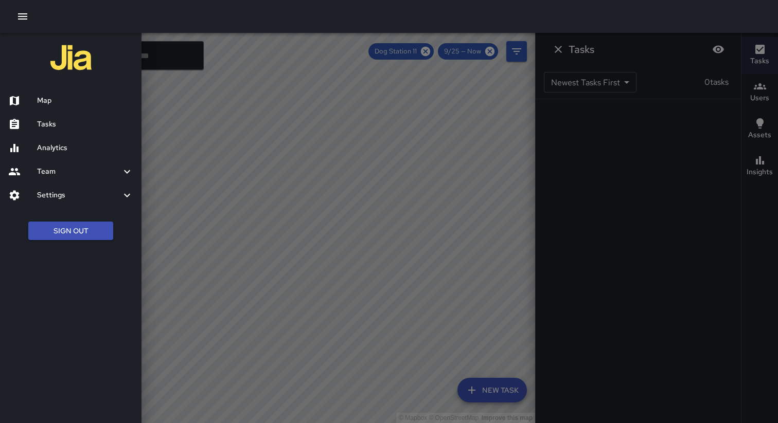
click at [62, 150] on h6 "Analytics" at bounding box center [85, 147] width 96 height 11
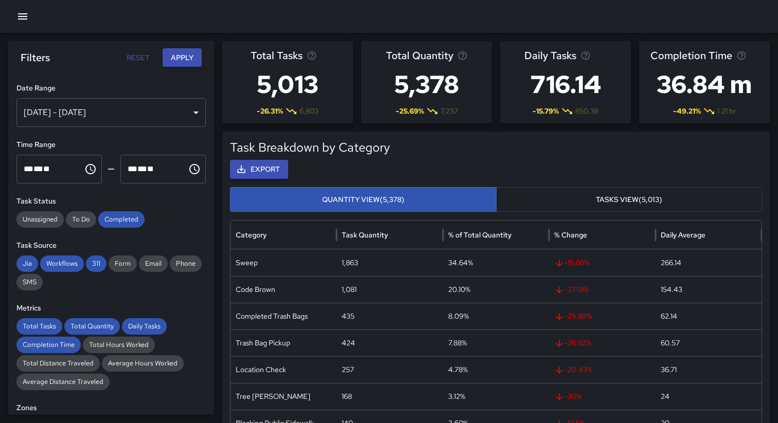
click at [378, 133] on div "Task Breakdown by Category Export Quantity View (5,378) Tasks View (5,013) Cate…" at bounding box center [495, 334] width 547 height 405
